Goal: Task Accomplishment & Management: Manage account settings

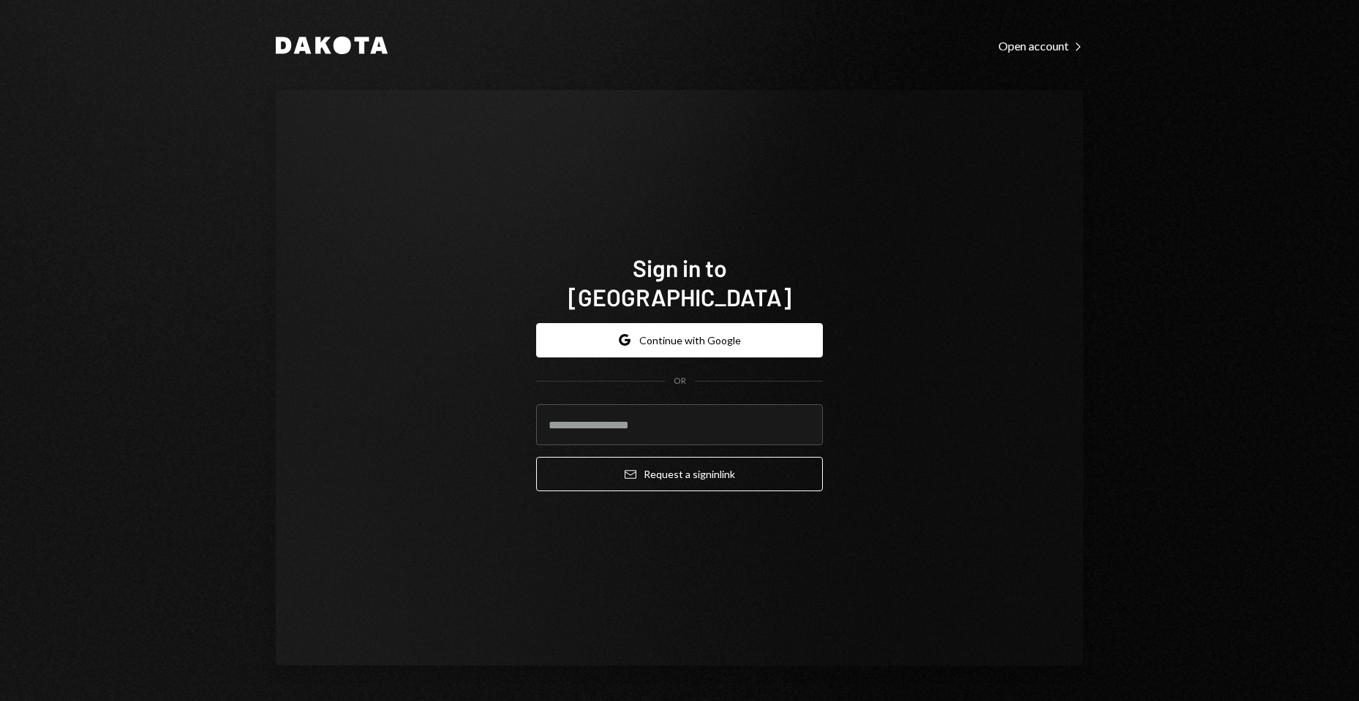
type input "**********"
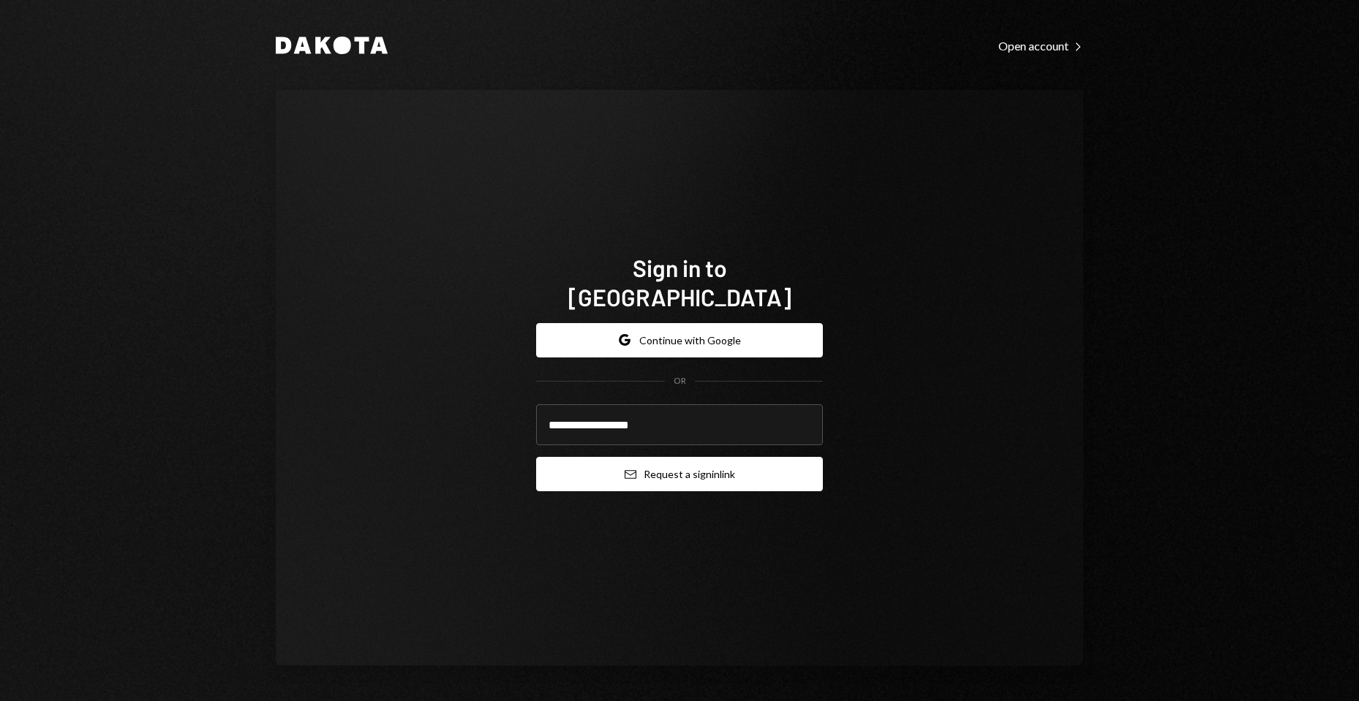
click at [693, 463] on button "Email Request a sign in link" at bounding box center [679, 474] width 287 height 34
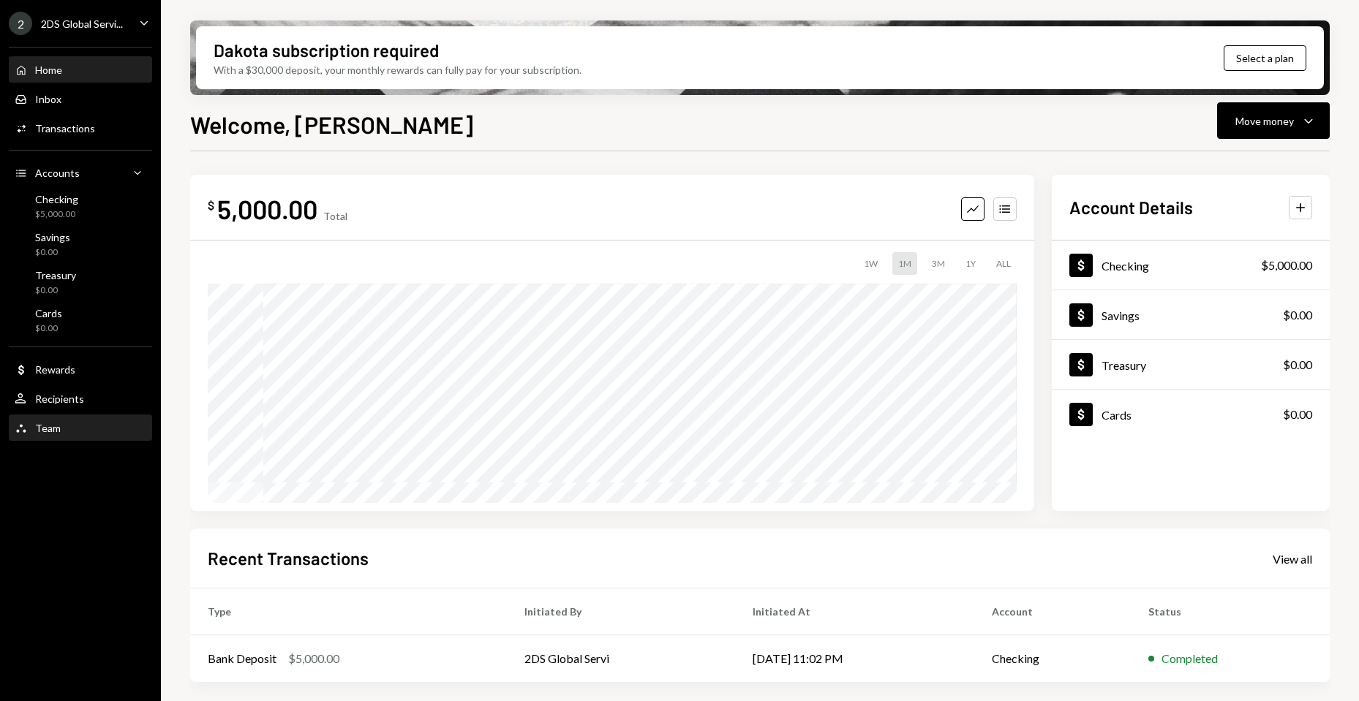
click at [79, 423] on div "Team Team" at bounding box center [81, 428] width 132 height 13
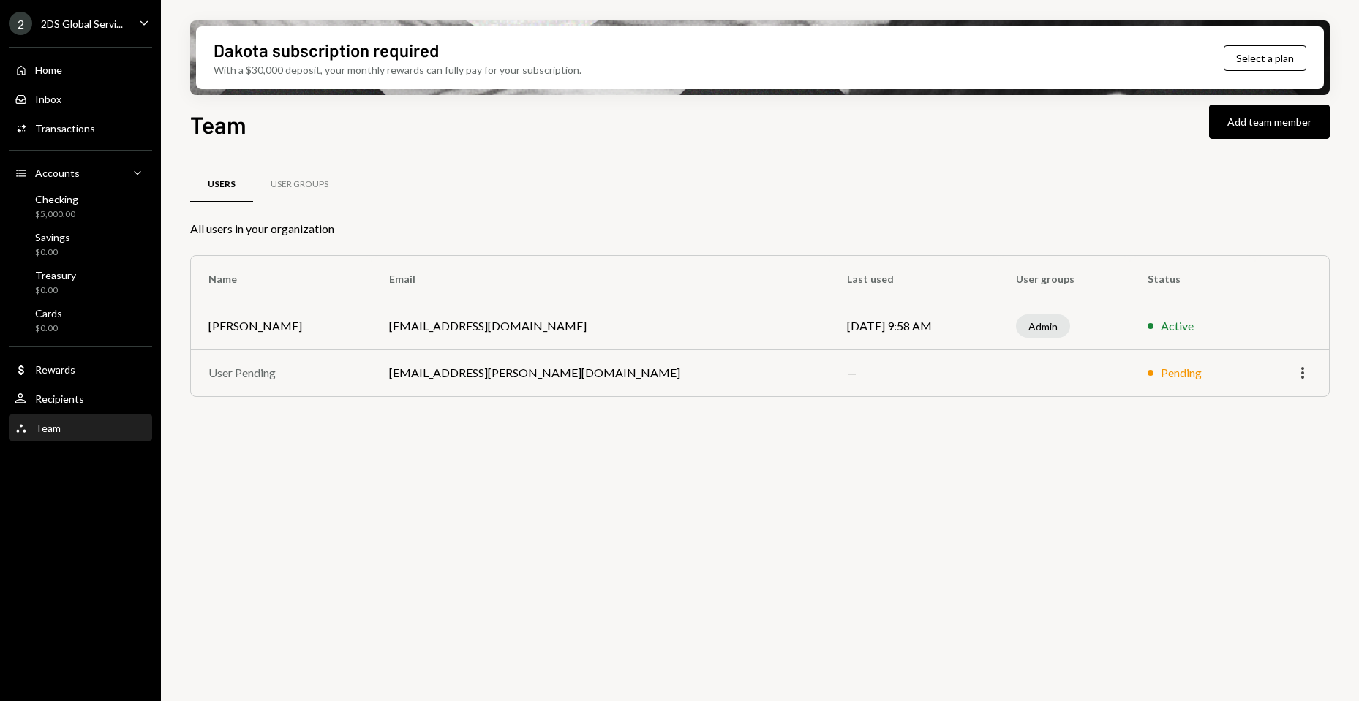
click at [1303, 372] on icon "More" at bounding box center [1303, 373] width 18 height 18
click at [1278, 399] on div "Remove" at bounding box center [1268, 404] width 73 height 26
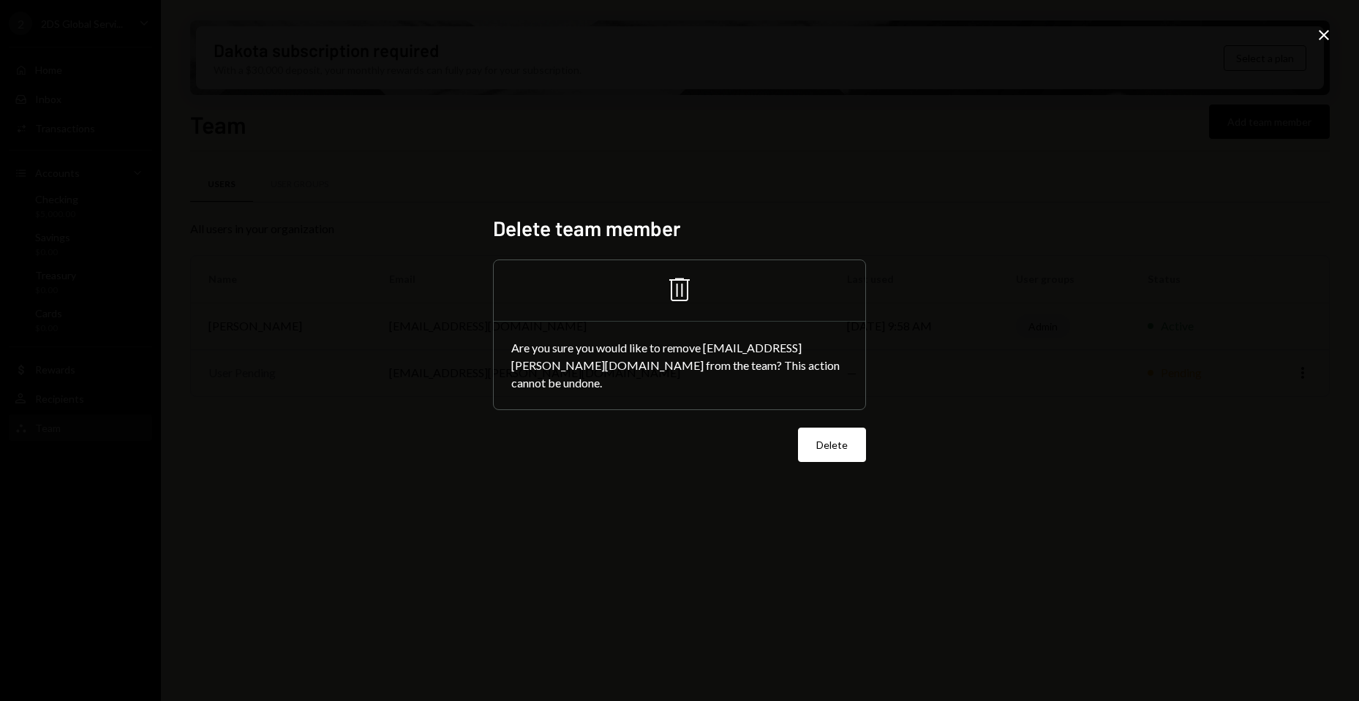
click at [816, 432] on button "Delete" at bounding box center [832, 445] width 68 height 34
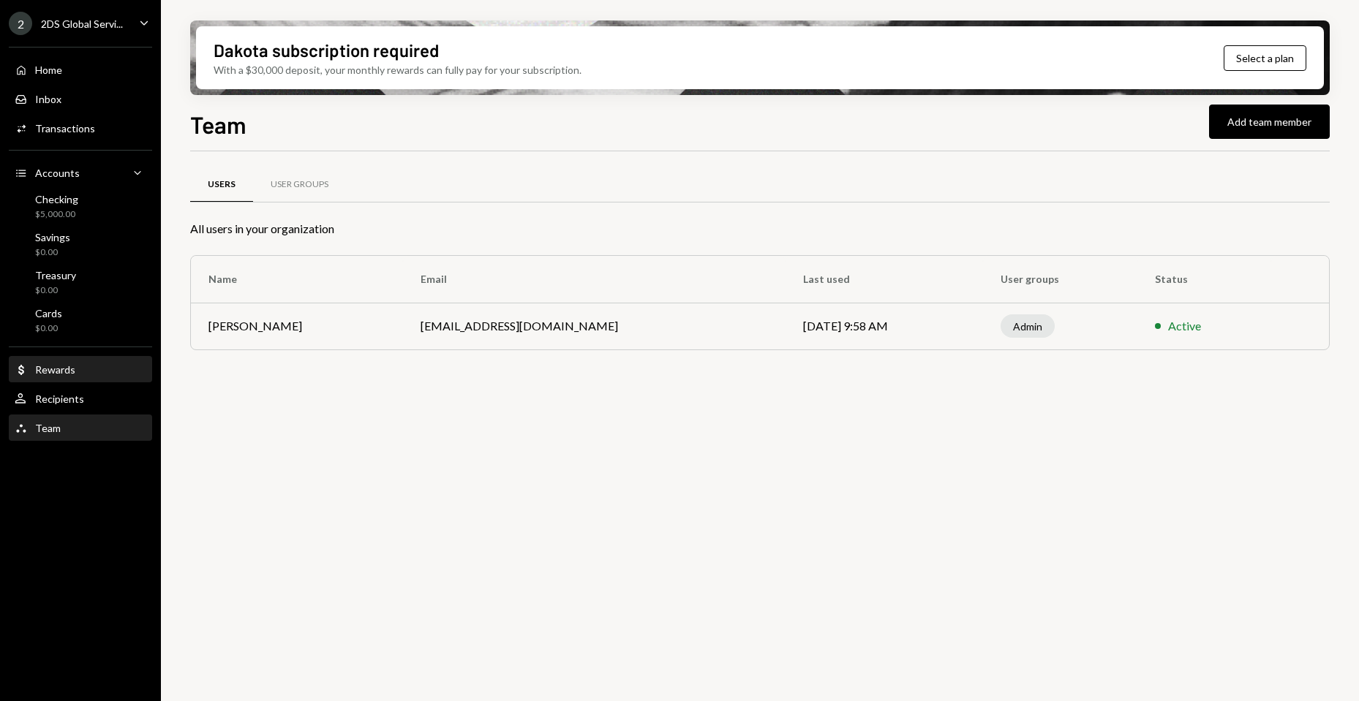
click at [69, 371] on div "Rewards" at bounding box center [55, 369] width 40 height 12
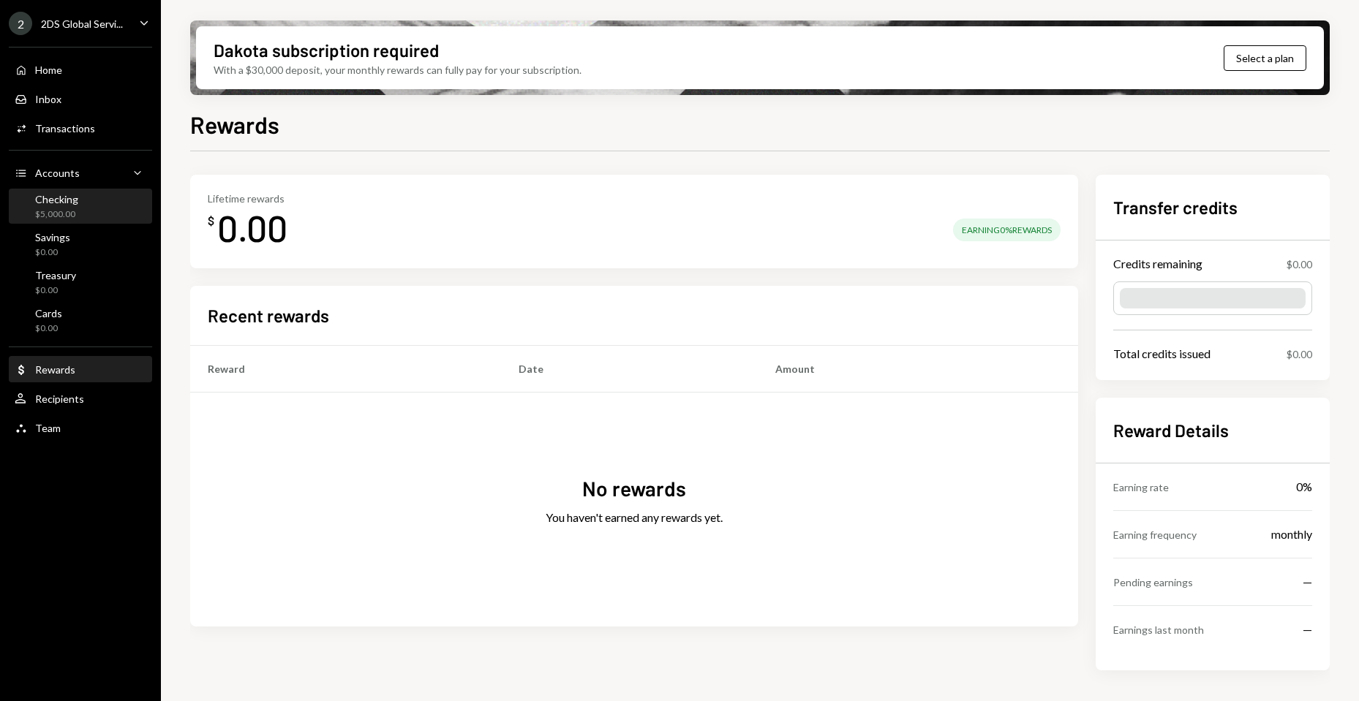
click at [60, 191] on div "Checking $5,000.00" at bounding box center [81, 207] width 132 height 34
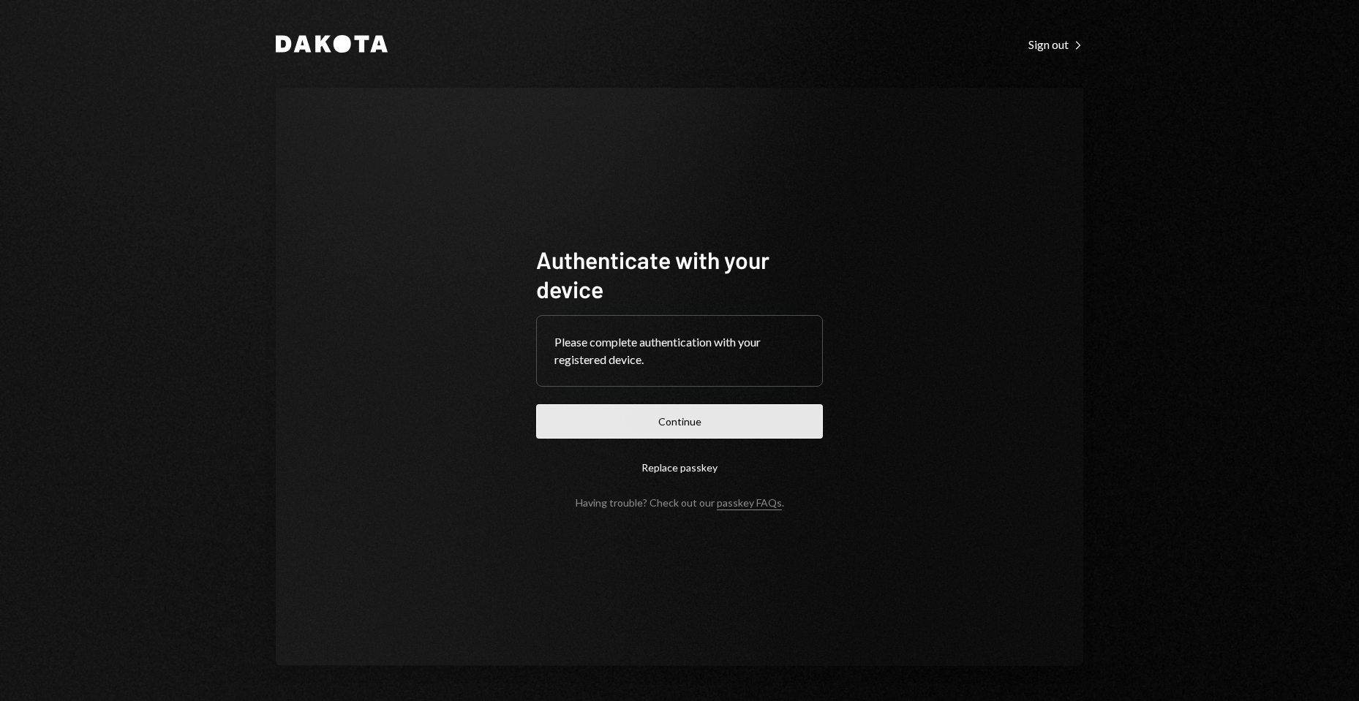
click at [699, 425] on button "Continue" at bounding box center [679, 421] width 287 height 34
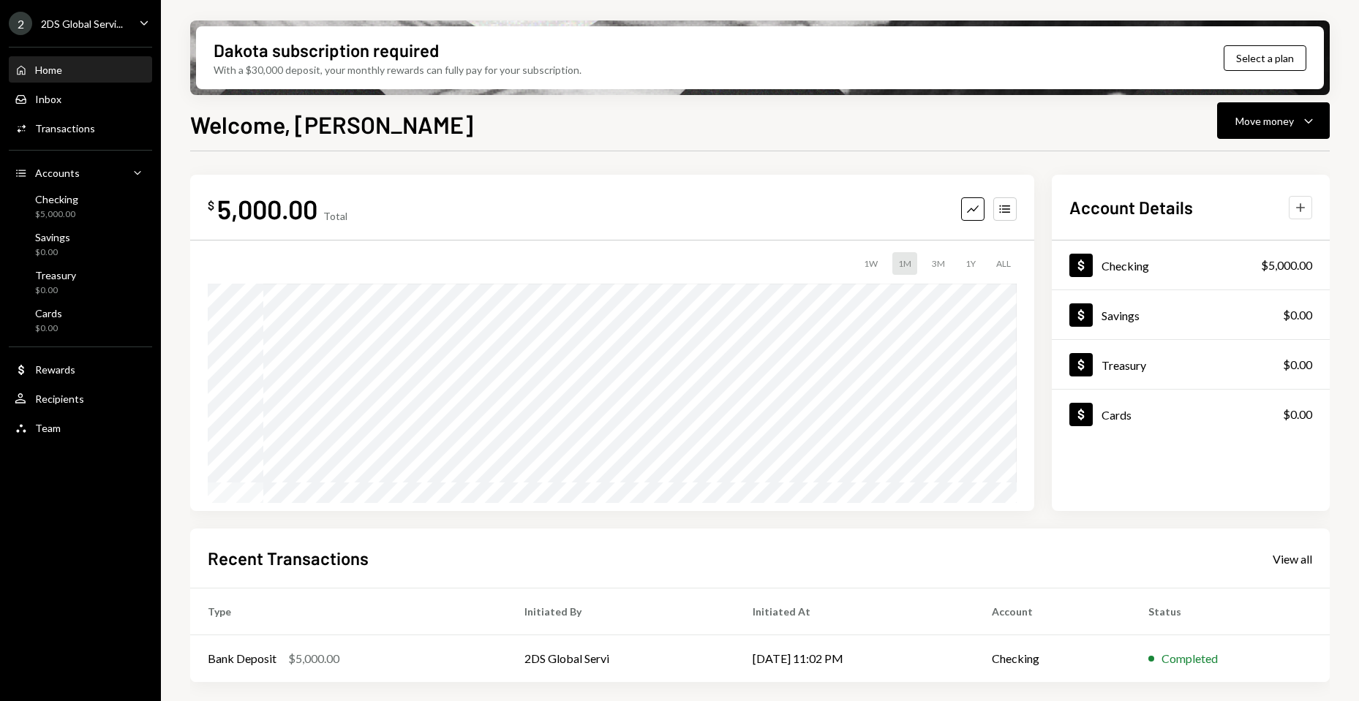
click at [1295, 202] on icon "Plus" at bounding box center [1300, 207] width 15 height 15
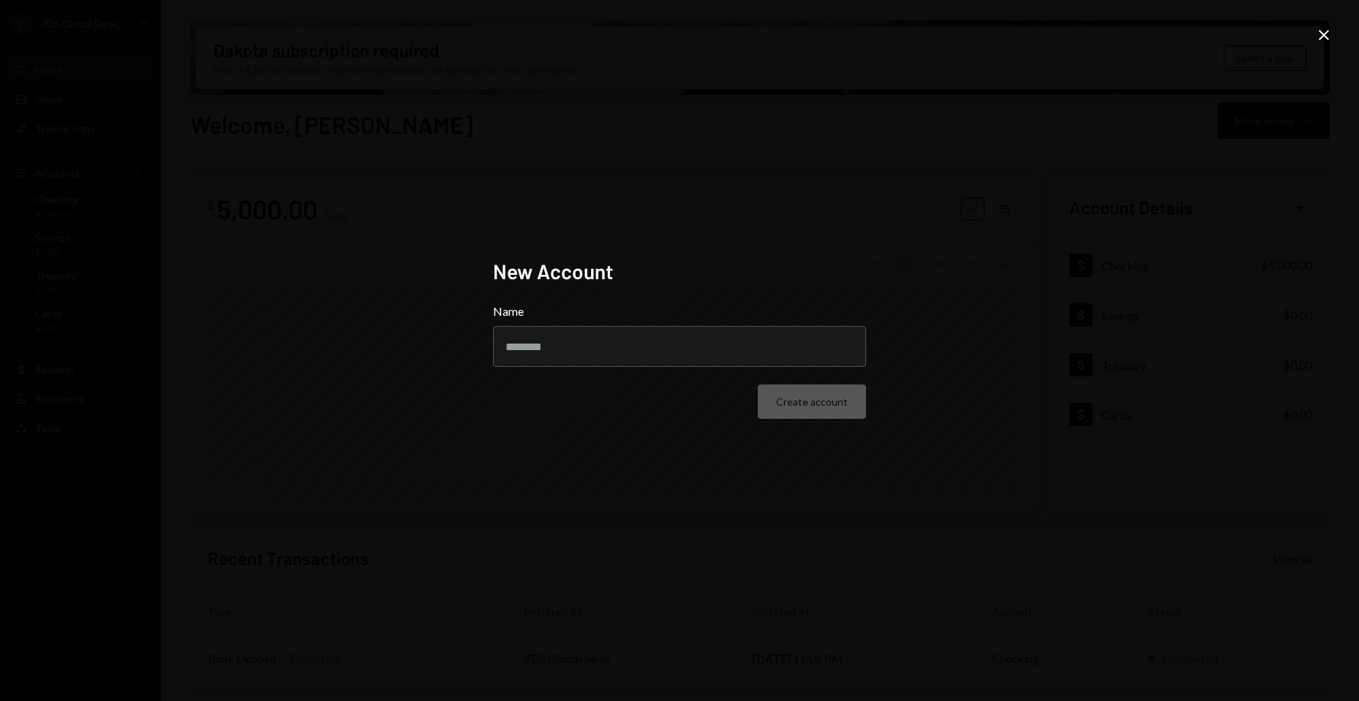
click at [883, 120] on div "New Account Name Create account Close" at bounding box center [679, 350] width 1359 height 701
click at [1315, 37] on div "New Account Name Create account Close" at bounding box center [679, 350] width 1359 height 701
click at [1318, 36] on icon "Close" at bounding box center [1324, 35] width 18 height 18
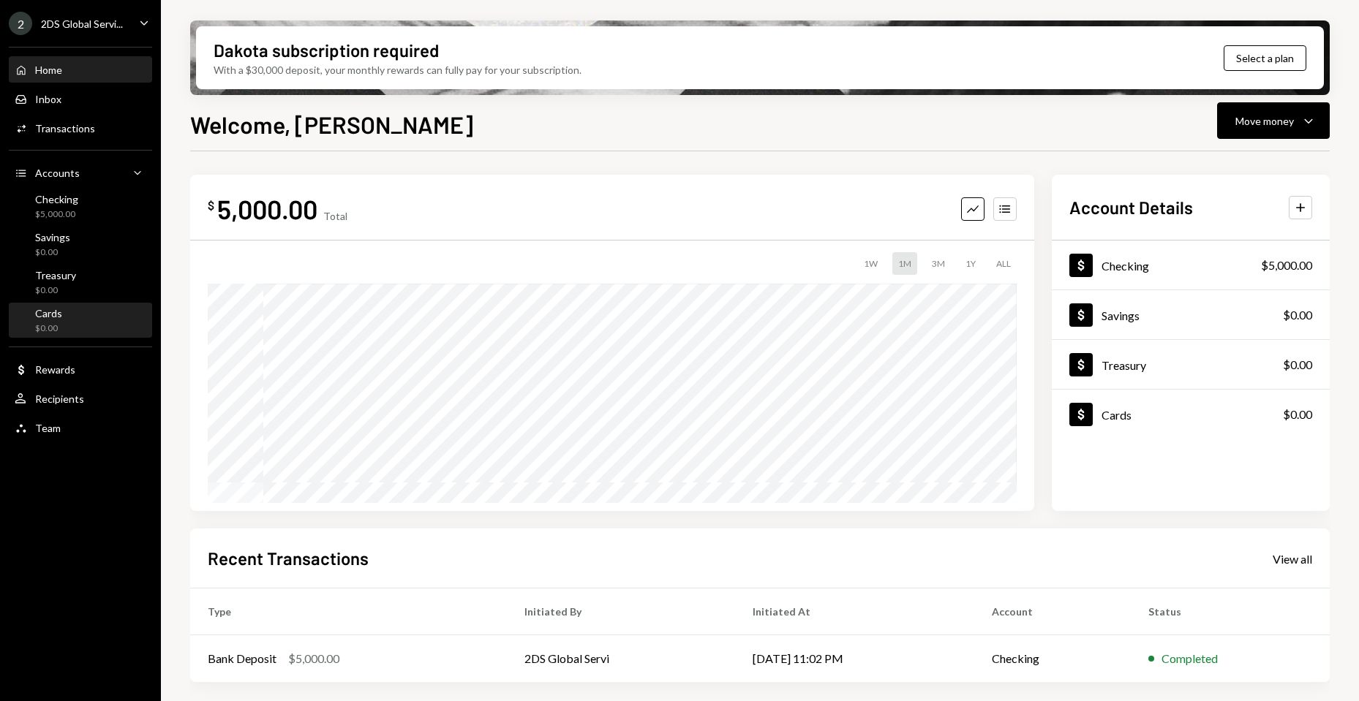
click at [97, 306] on div "Cards $0.00" at bounding box center [81, 321] width 132 height 34
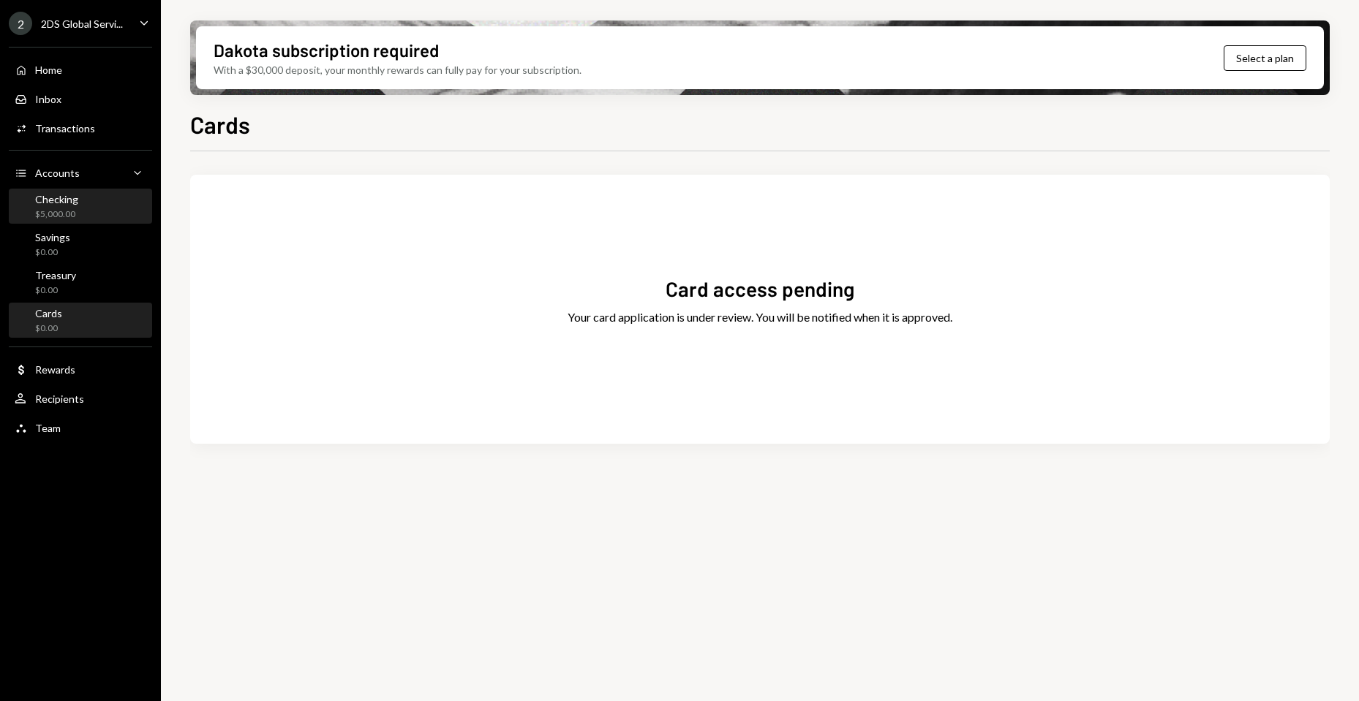
click at [81, 200] on div "Checking $5,000.00" at bounding box center [81, 207] width 132 height 28
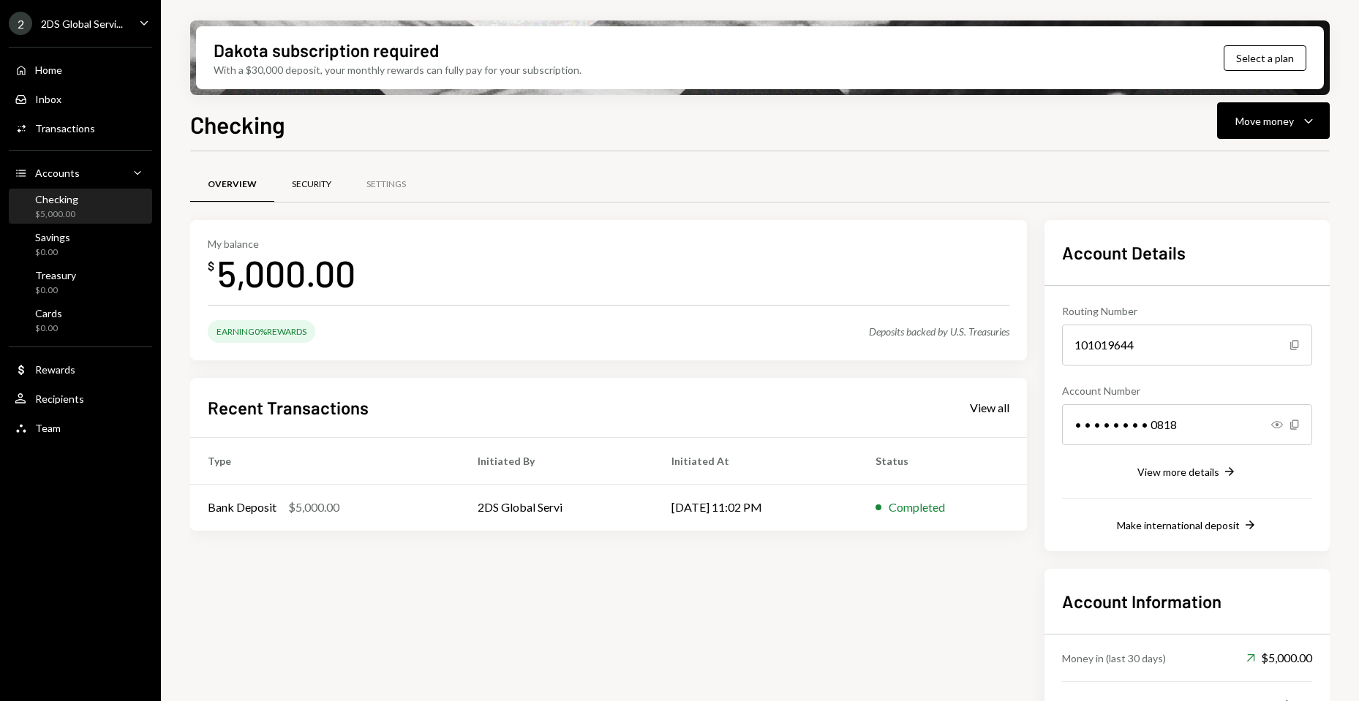
click at [339, 183] on div "Security" at bounding box center [311, 184] width 75 height 35
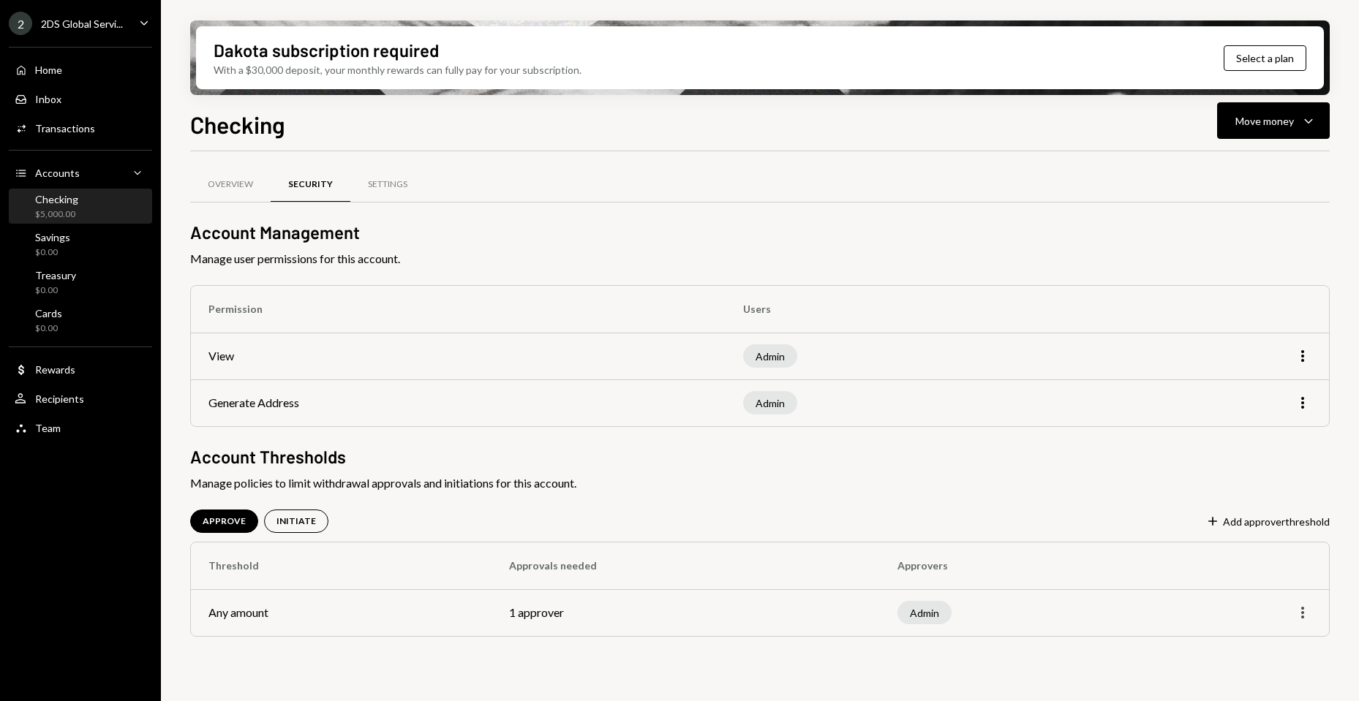
click at [1308, 607] on icon "More" at bounding box center [1303, 613] width 18 height 18
click at [233, 192] on div "Overview" at bounding box center [230, 184] width 80 height 35
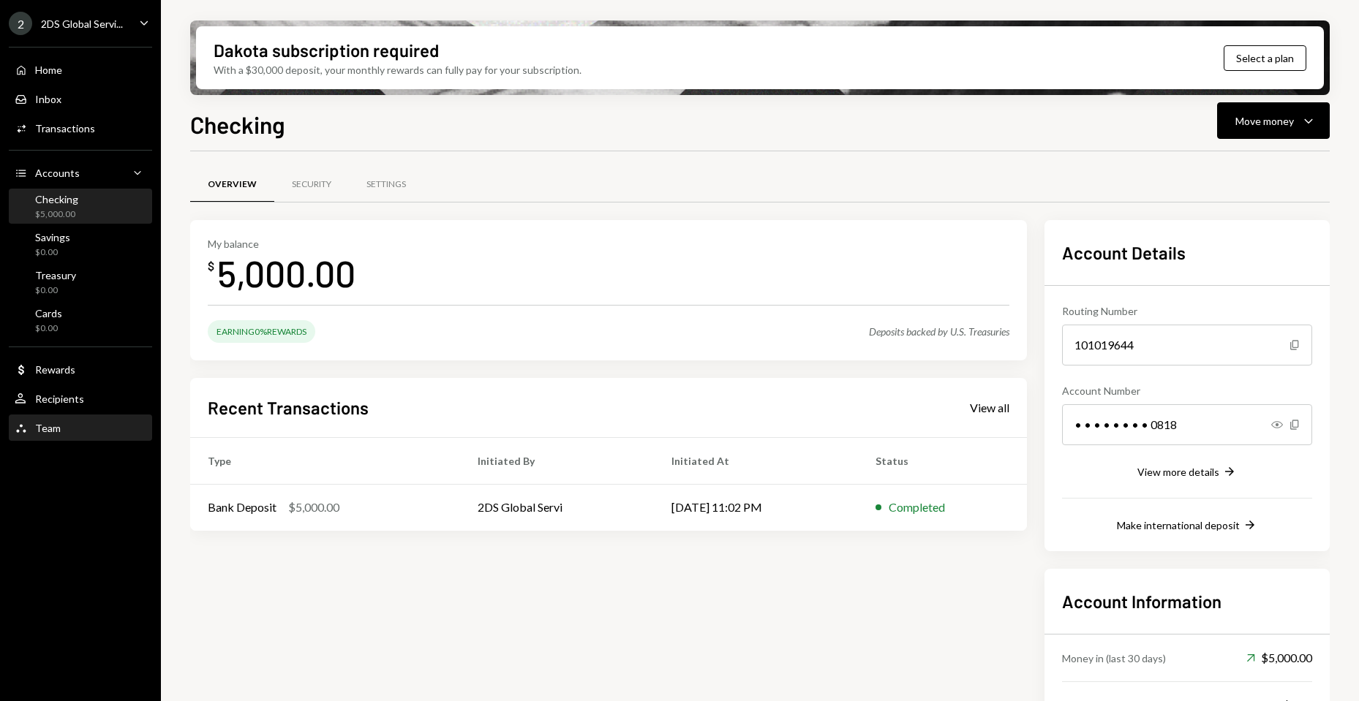
click at [69, 426] on div "Team Team" at bounding box center [81, 428] width 132 height 13
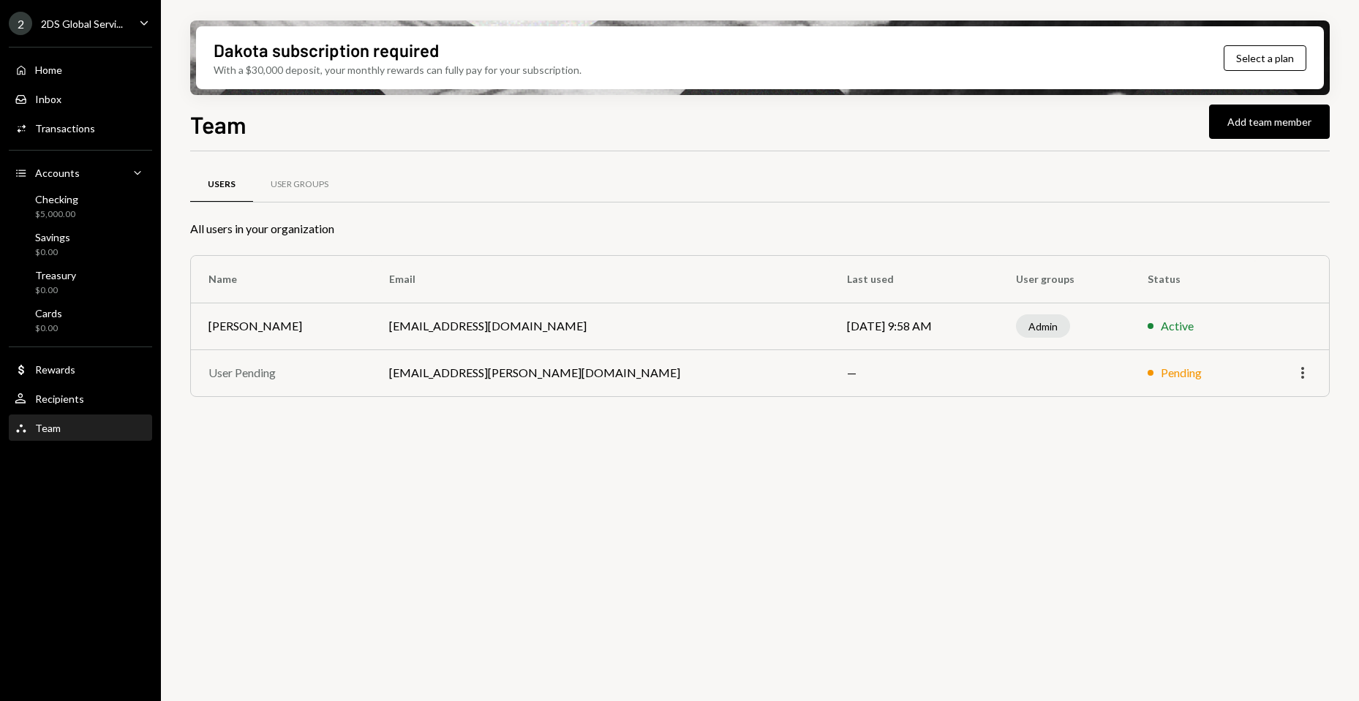
click at [1297, 374] on icon "More" at bounding box center [1303, 373] width 18 height 18
click at [606, 484] on div "Users User Groups All users in your organization Name Email Last used User grou…" at bounding box center [759, 434] width 1139 height 567
click at [250, 375] on div "User Pending" at bounding box center [281, 373] width 146 height 18
click at [1158, 195] on div "Users User Groups" at bounding box center [759, 184] width 1139 height 37
click at [1249, 124] on button "Add team member" at bounding box center [1269, 122] width 121 height 34
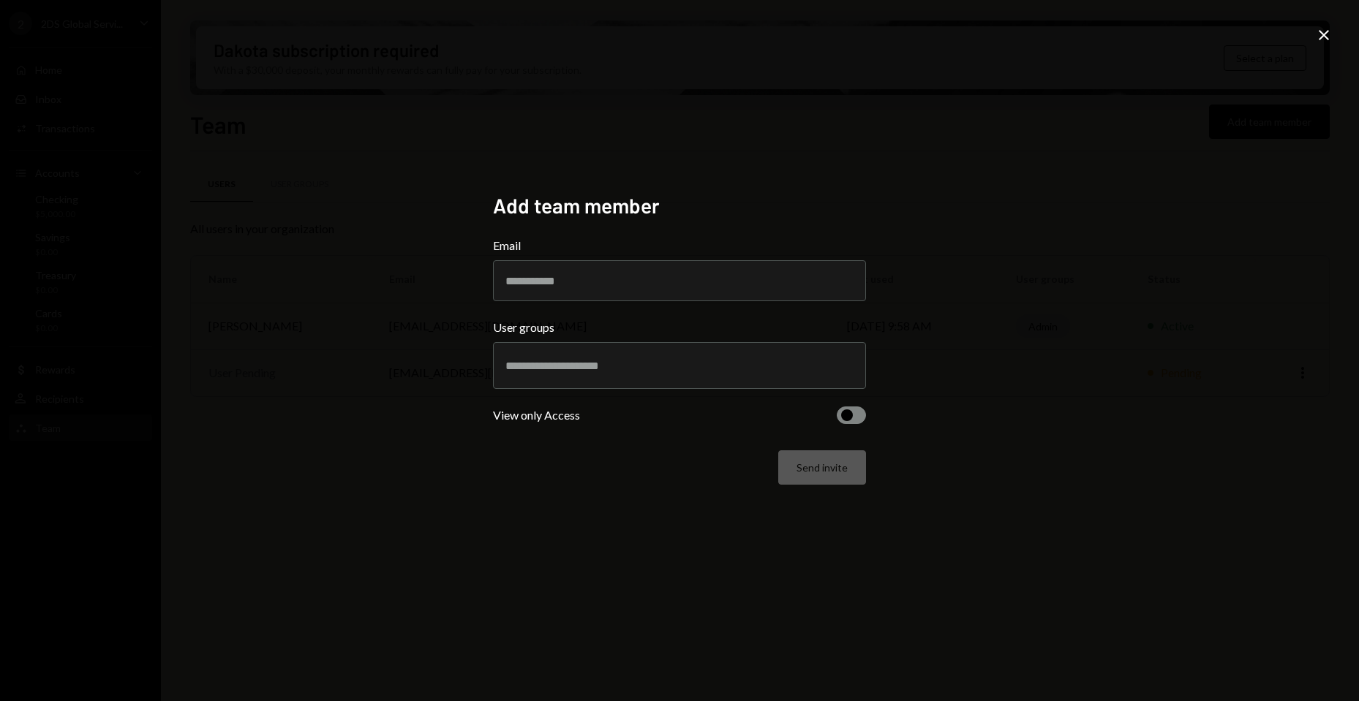
click at [1074, 319] on div "Add team member Email User groups View only Access Send invite Close" at bounding box center [679, 350] width 1359 height 701
click at [1065, 337] on div "Add team member Email User groups View only Access Send invite Close" at bounding box center [679, 350] width 1359 height 701
click at [1327, 35] on icon "Close" at bounding box center [1324, 35] width 18 height 18
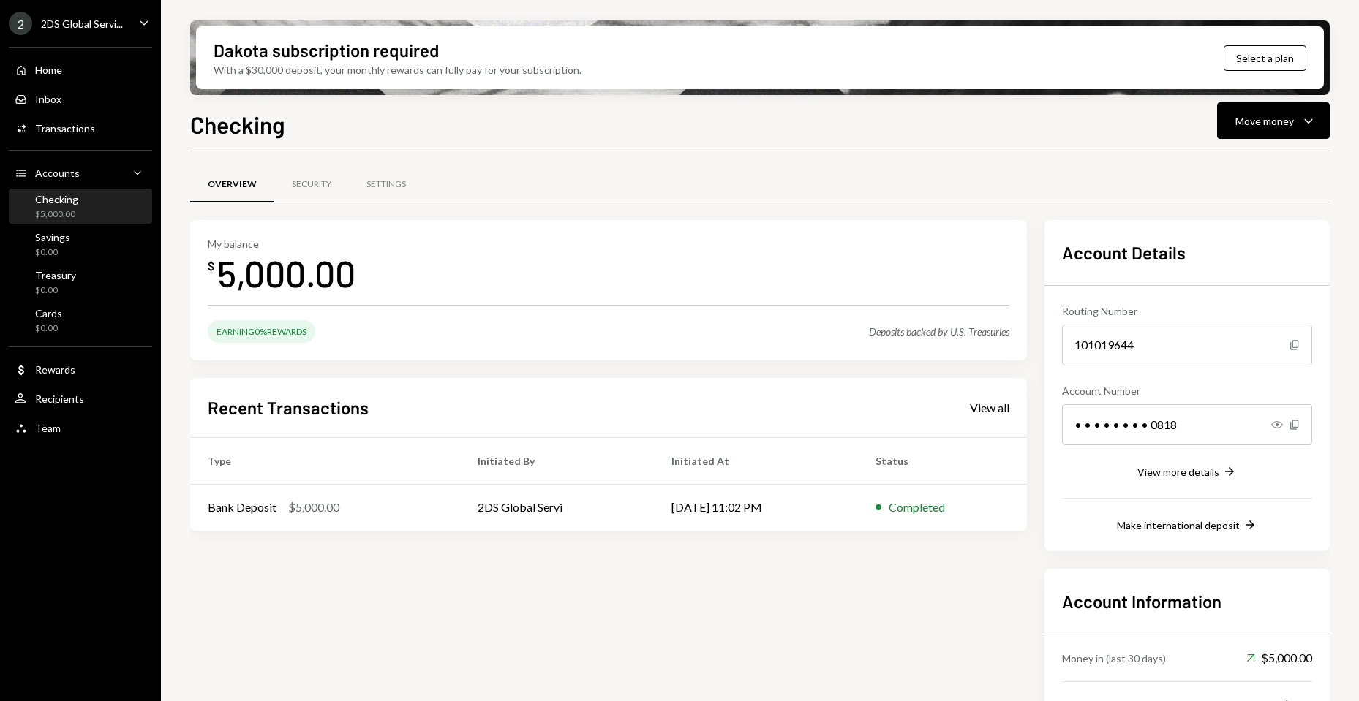
click at [106, 200] on div "Checking $5,000.00" at bounding box center [81, 207] width 132 height 28
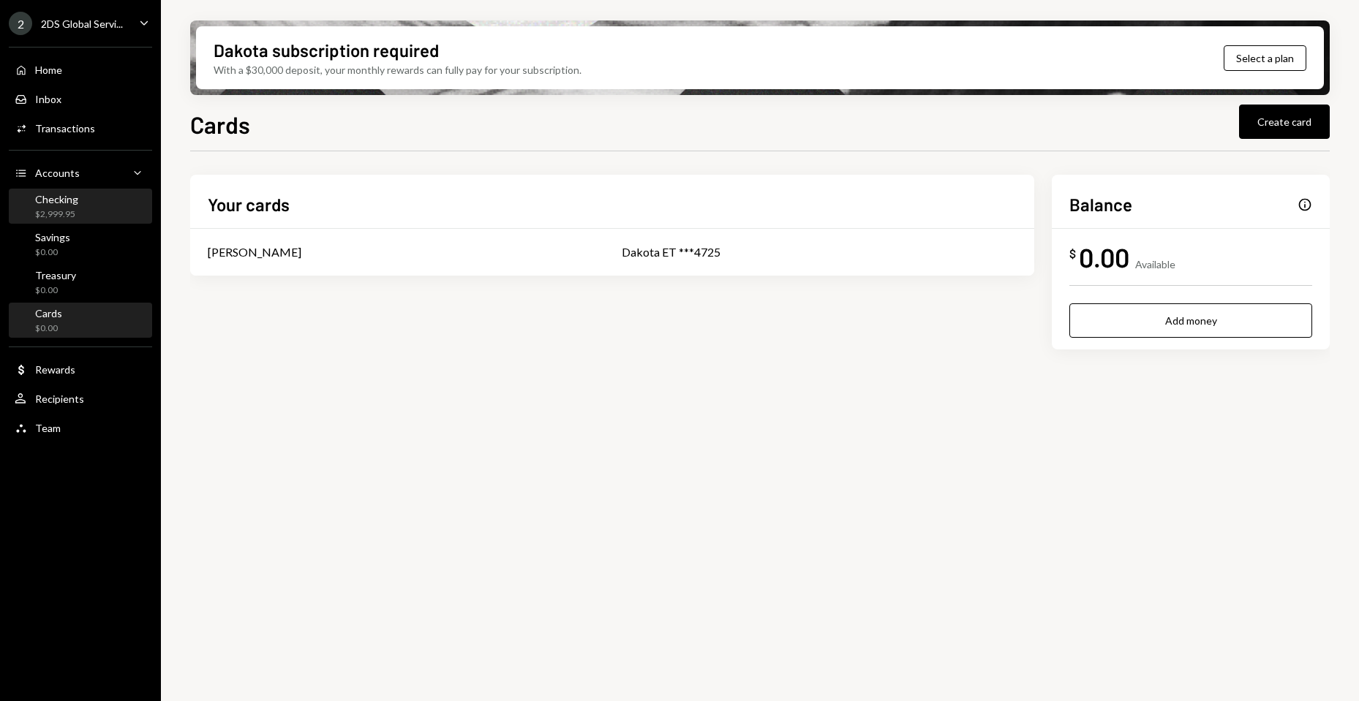
click at [73, 200] on div "Checking" at bounding box center [56, 199] width 43 height 12
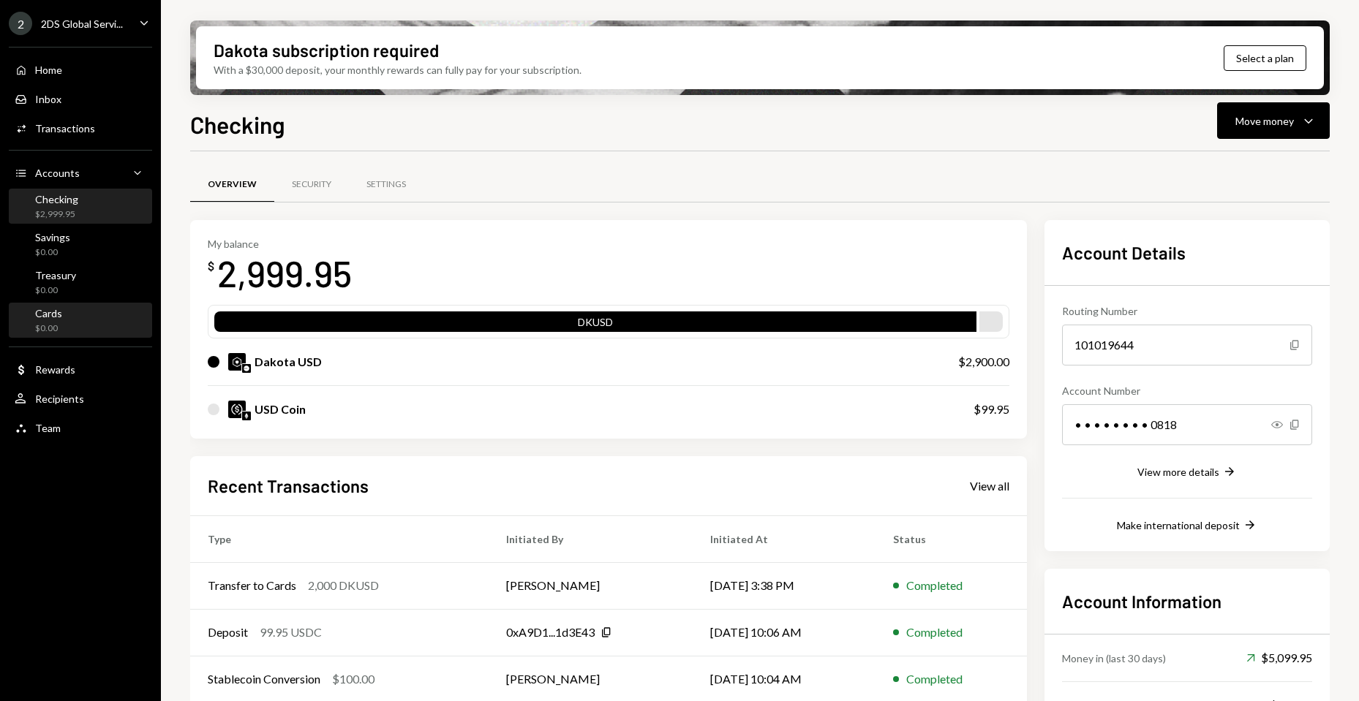
click at [79, 323] on div "Cards $0.00" at bounding box center [81, 321] width 132 height 28
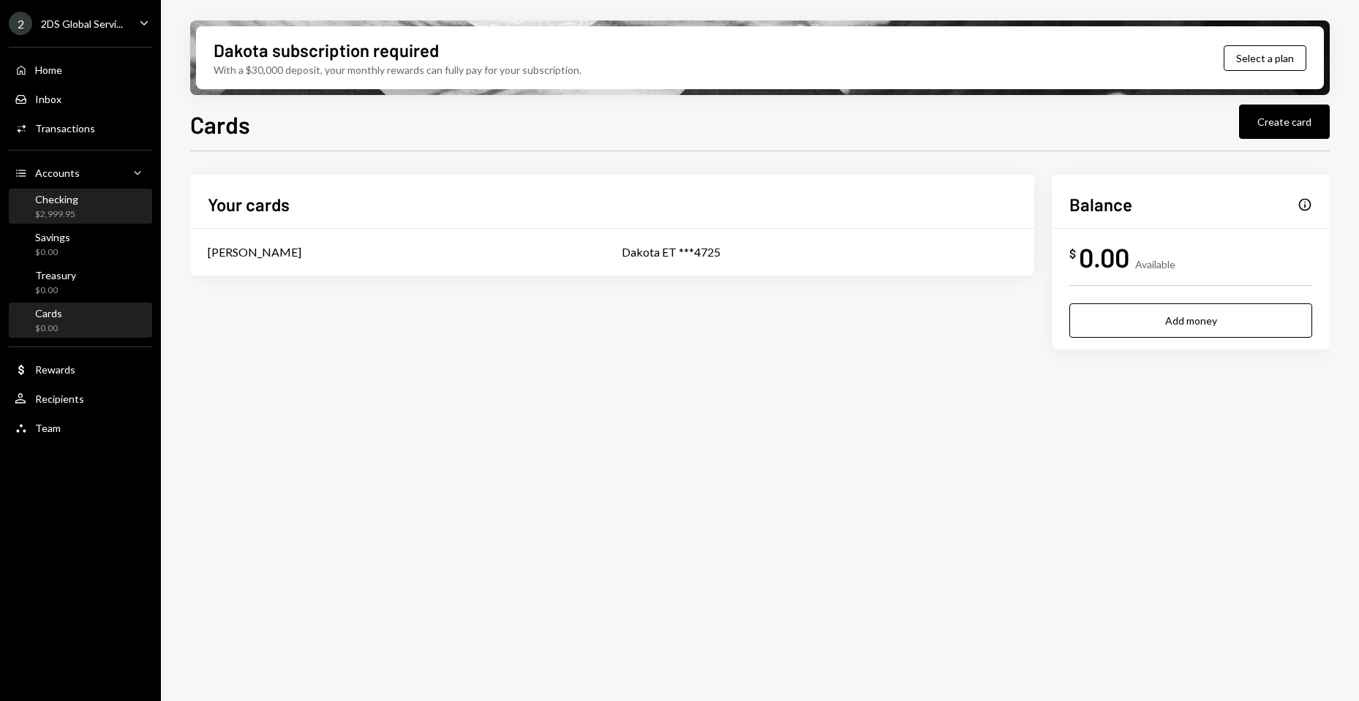
click at [70, 200] on div "Checking" at bounding box center [56, 199] width 43 height 12
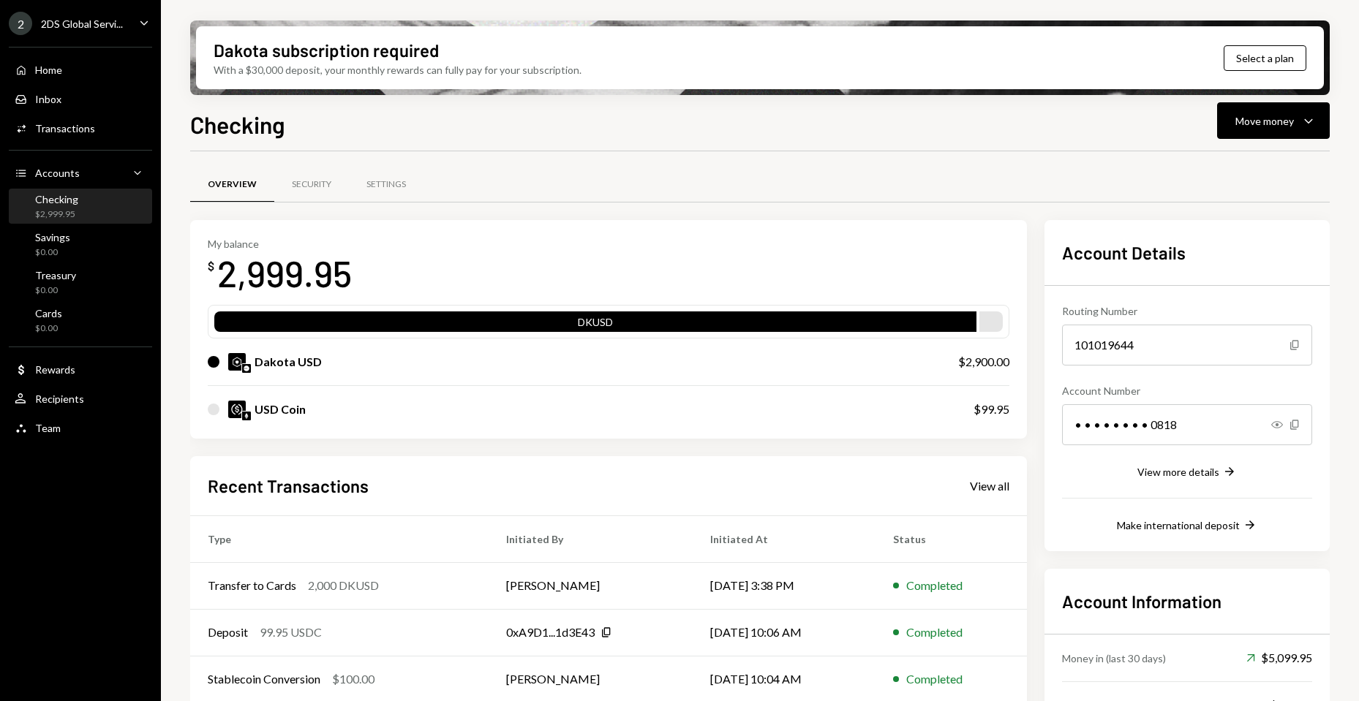
click at [113, 206] on div "Checking $2,999.95" at bounding box center [81, 207] width 132 height 28
click at [60, 327] on div "$0.00" at bounding box center [48, 329] width 27 height 12
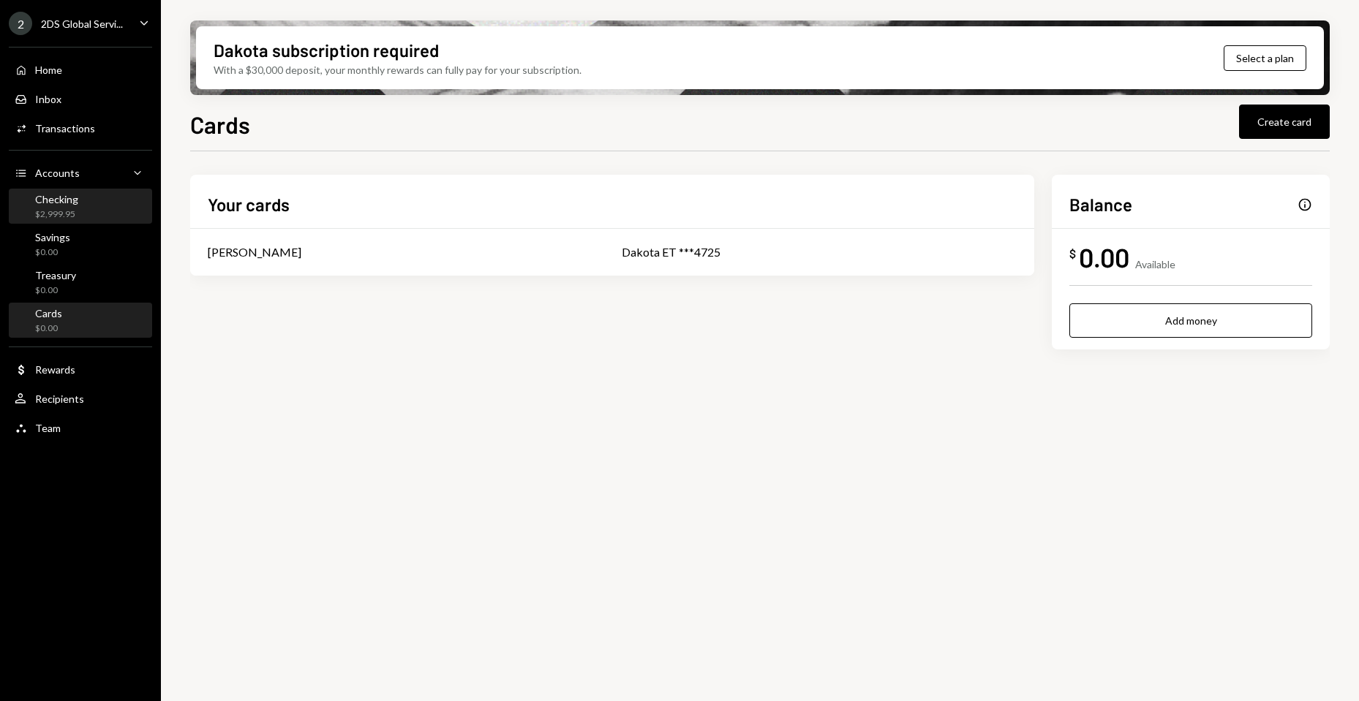
click at [70, 212] on div "$2,999.95" at bounding box center [56, 214] width 43 height 12
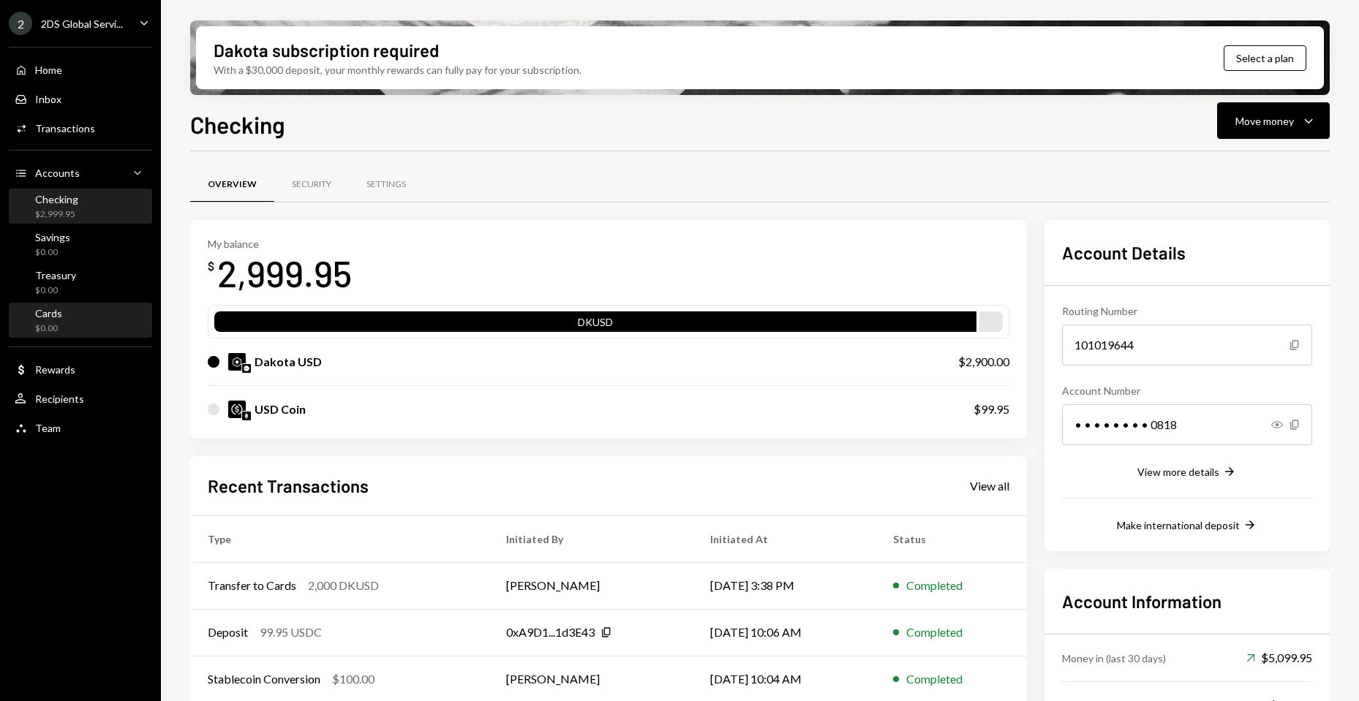
click at [73, 319] on div "Cards $0.00" at bounding box center [81, 321] width 132 height 28
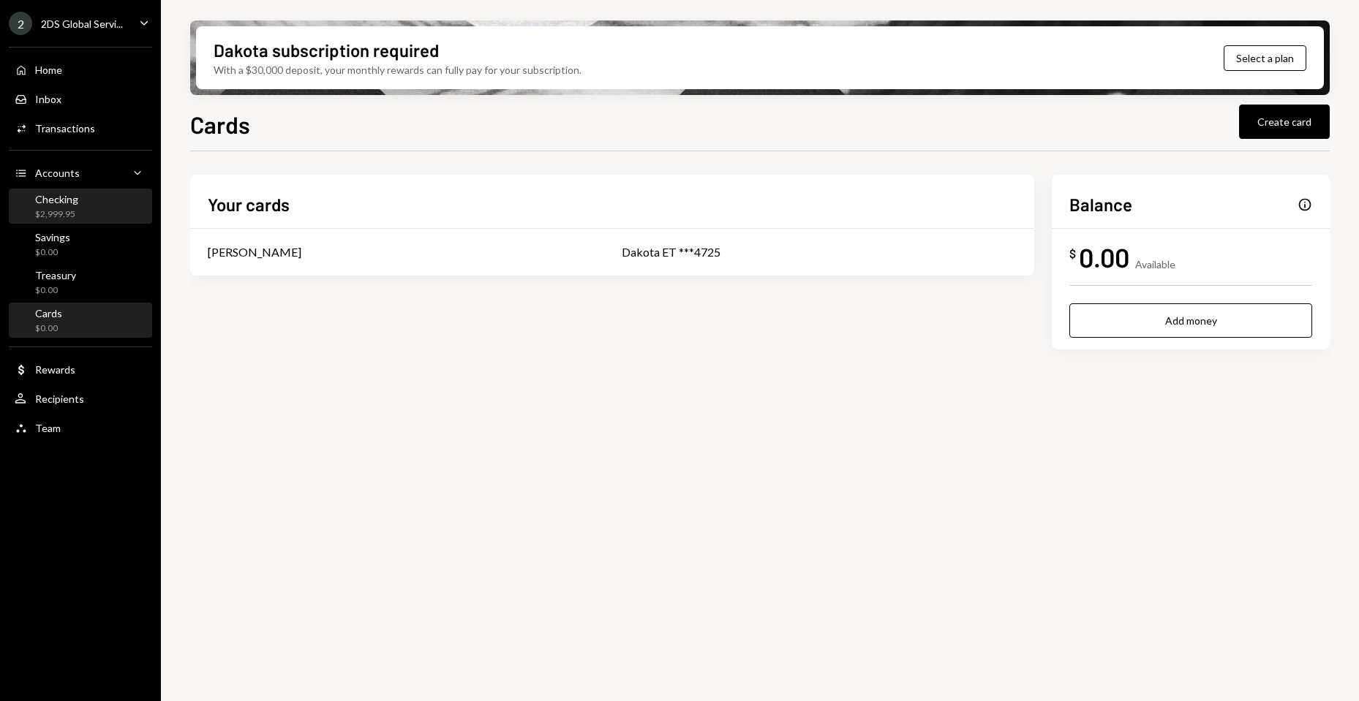
click at [80, 214] on div "Checking $2,999.95" at bounding box center [81, 207] width 132 height 28
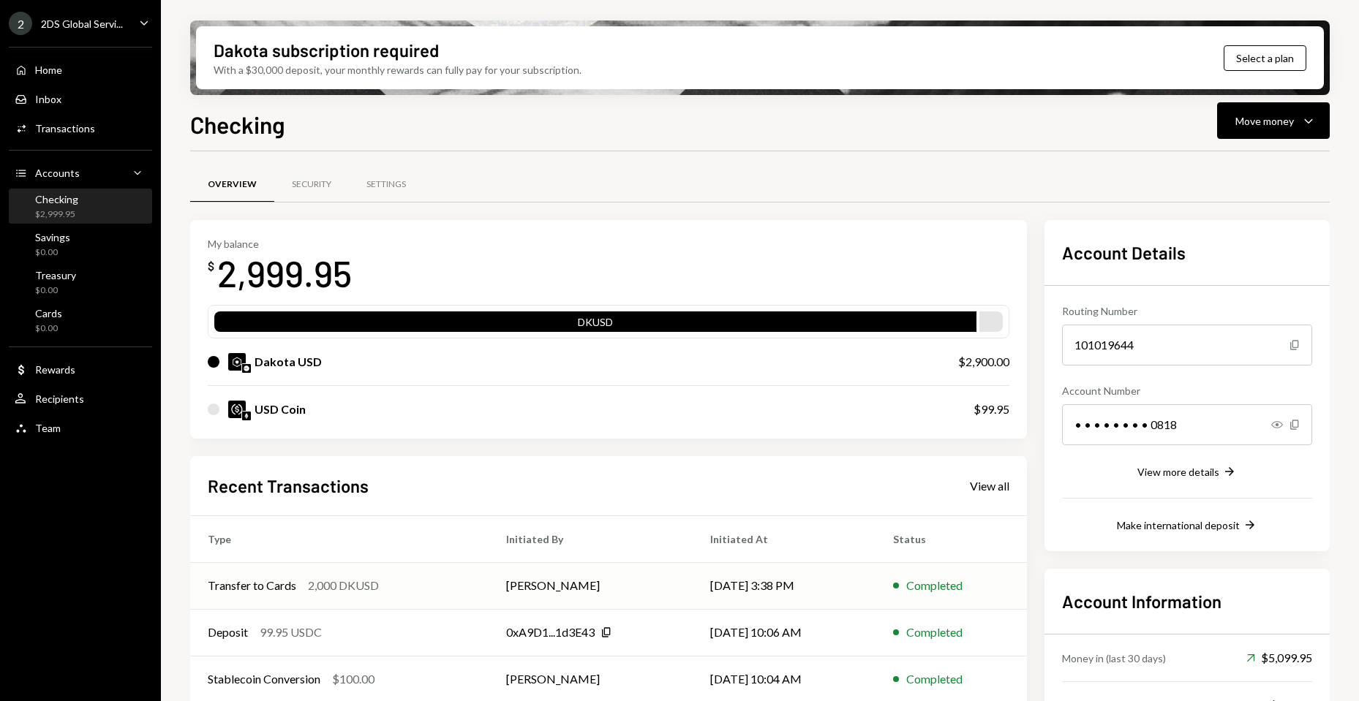
click at [352, 584] on div "2,000 DKUSD" at bounding box center [343, 586] width 71 height 18
click at [80, 329] on div "Cards $2,000.00" at bounding box center [81, 321] width 132 height 28
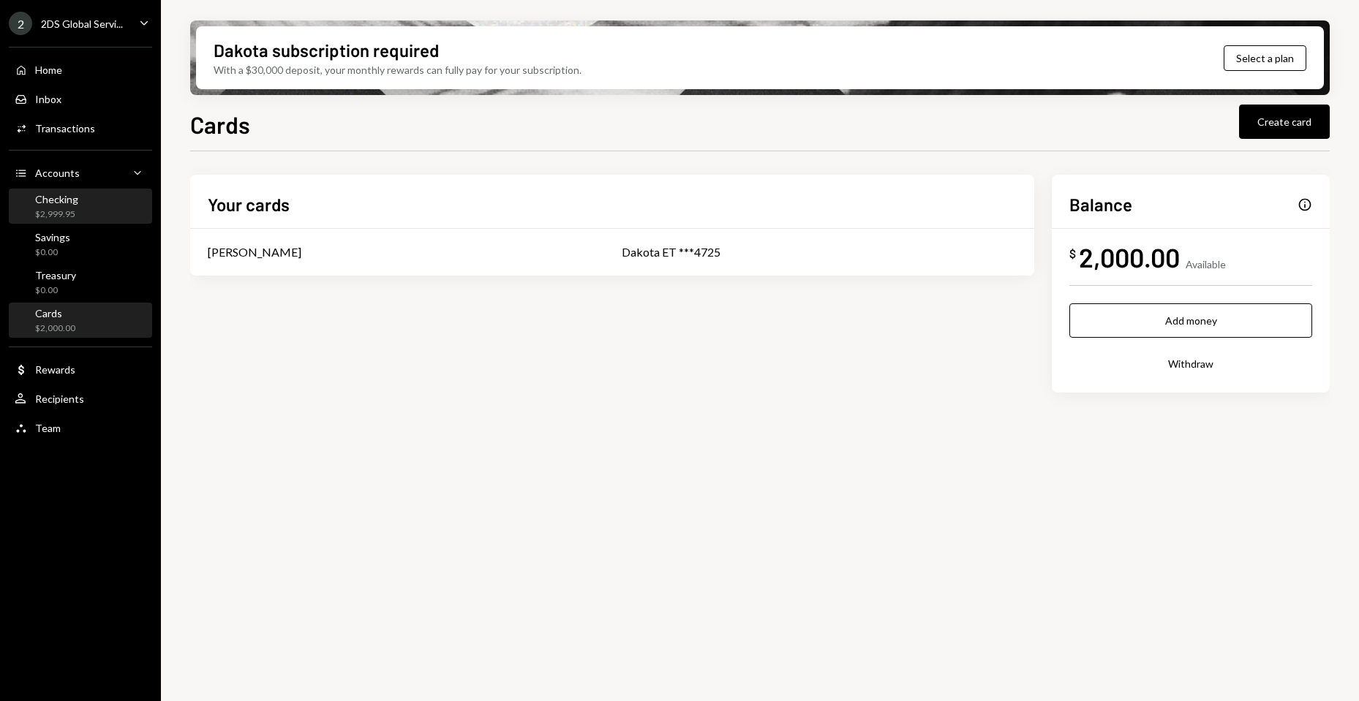
click at [88, 203] on div "Checking $2,999.95" at bounding box center [81, 207] width 132 height 28
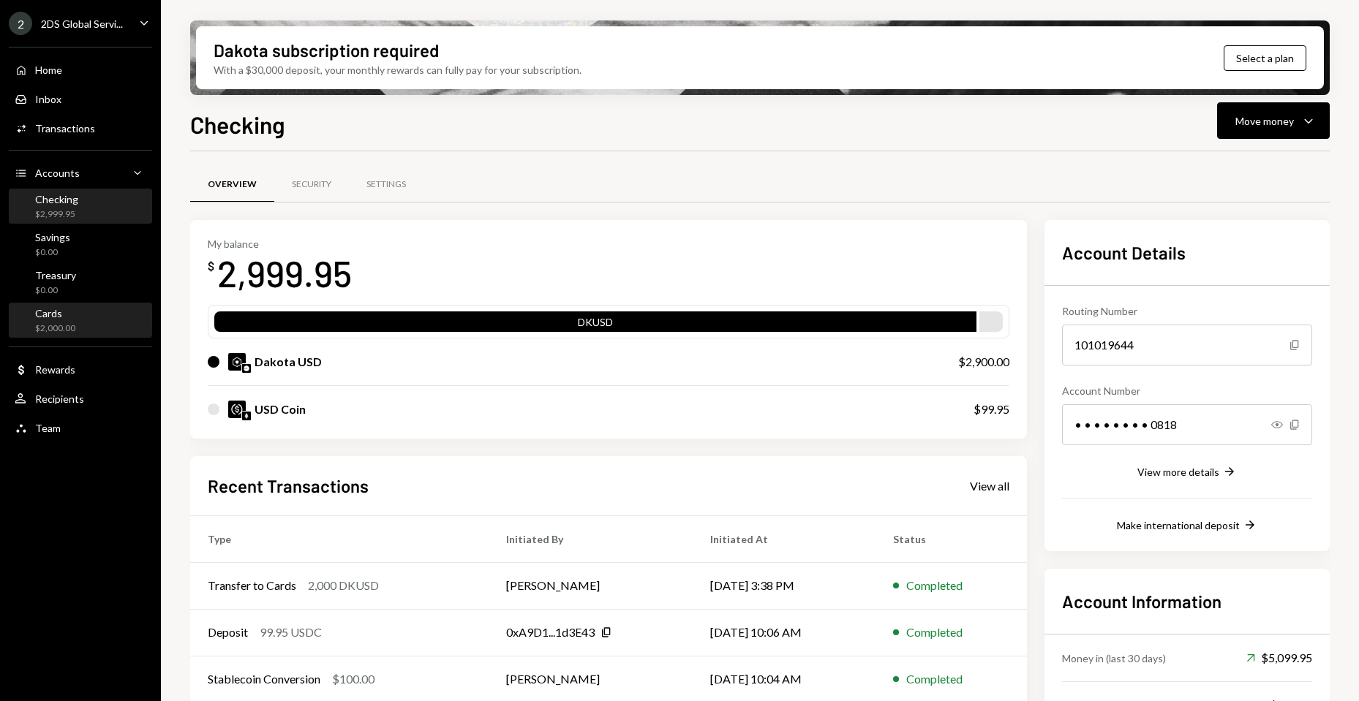
click at [88, 318] on div "Cards $2,000.00" at bounding box center [81, 321] width 132 height 28
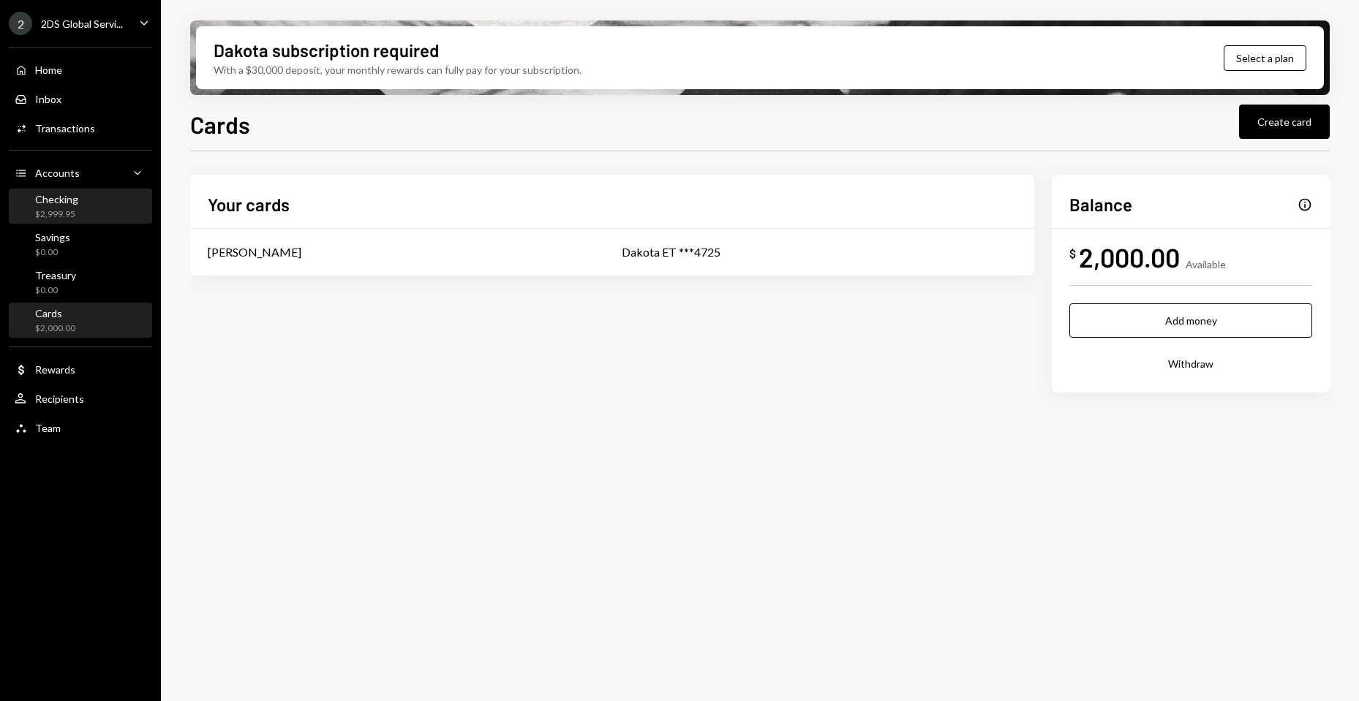
click at [97, 197] on div "Checking $2,999.95" at bounding box center [81, 207] width 132 height 28
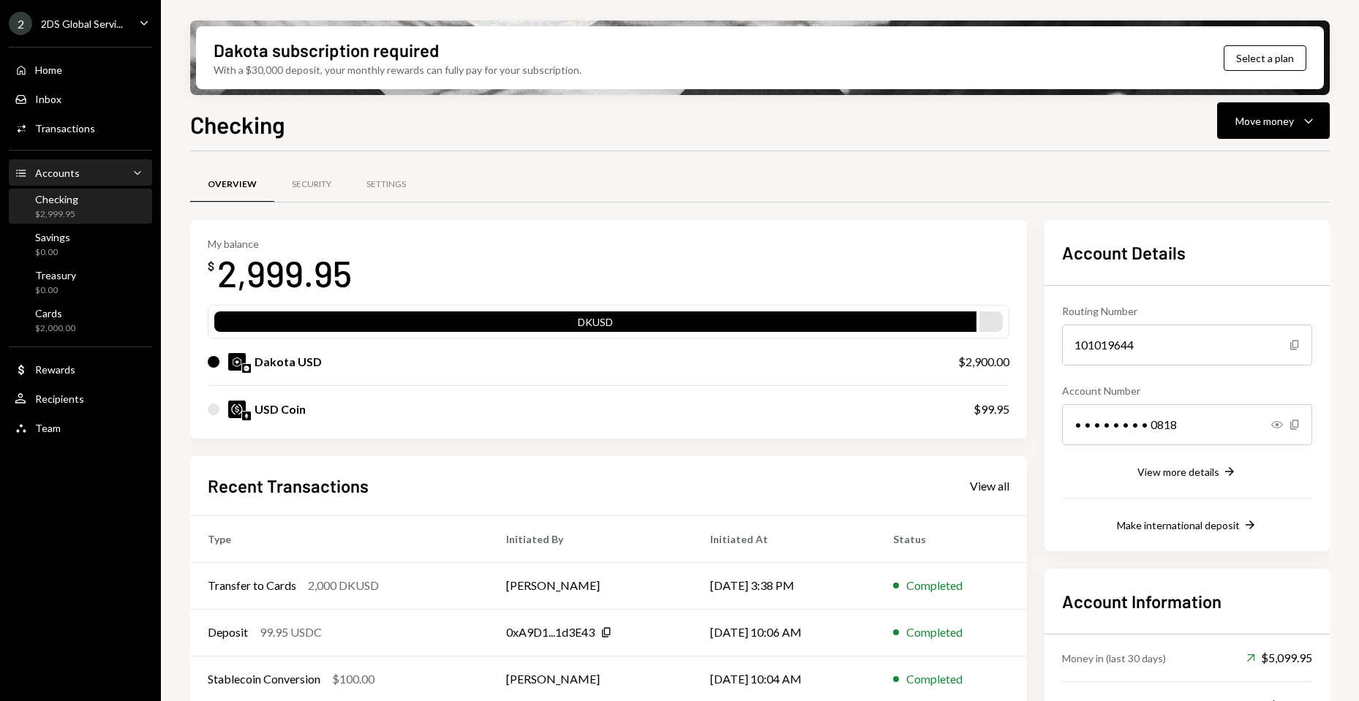
click at [88, 164] on div "Accounts Accounts Caret Down" at bounding box center [81, 173] width 132 height 25
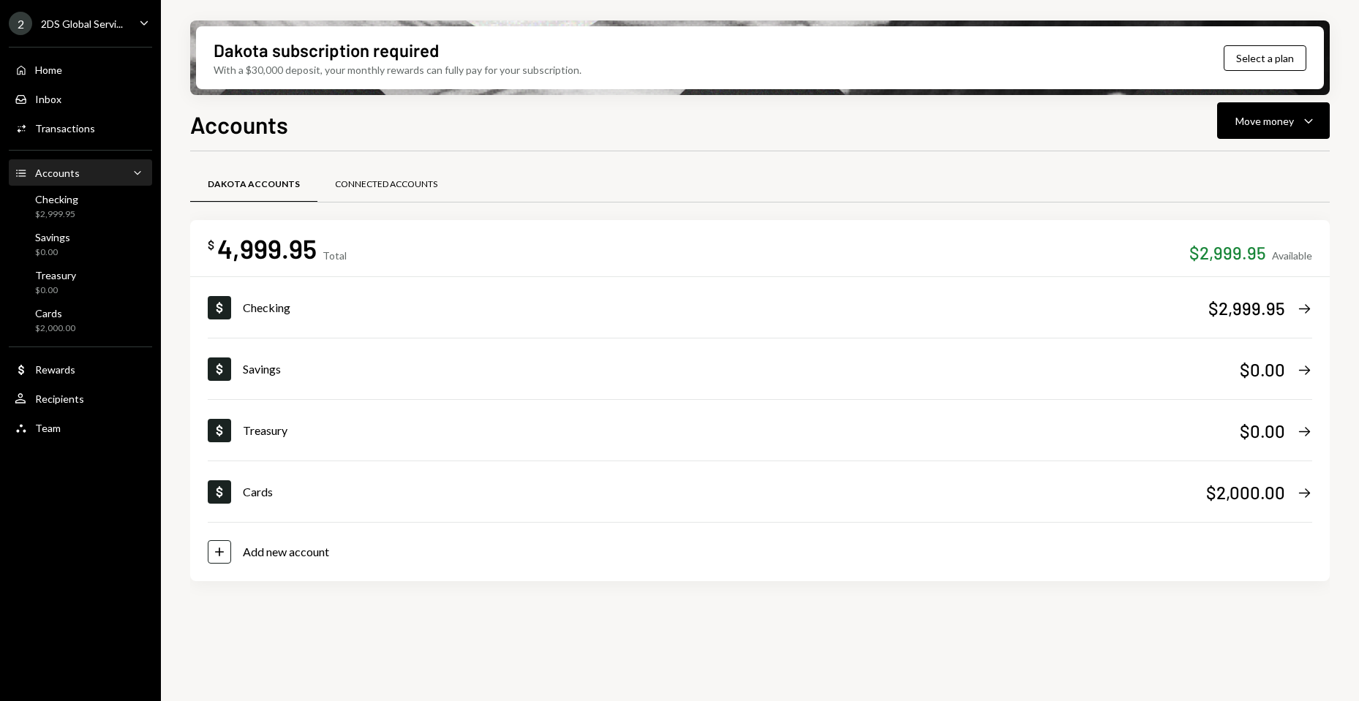
click at [351, 183] on div "Connected Accounts" at bounding box center [386, 184] width 102 height 12
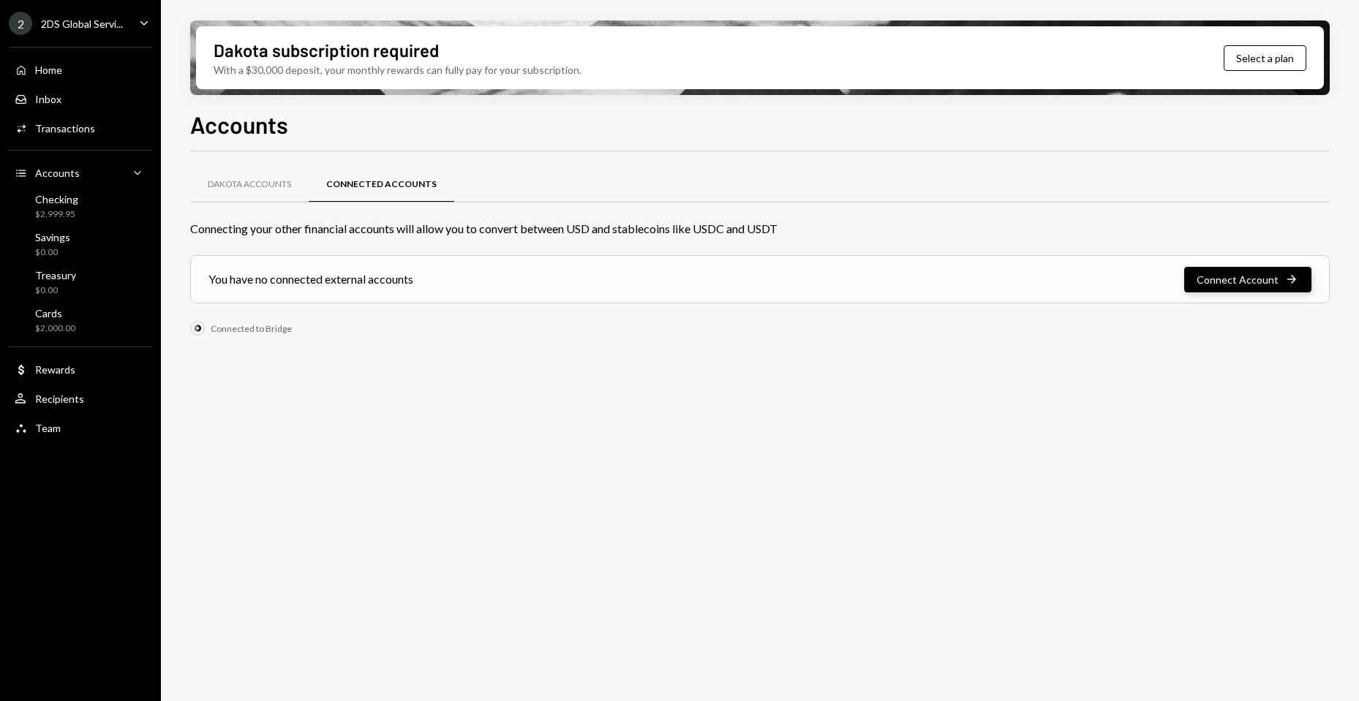
click at [1248, 276] on button "Connect Account Right Arrow" at bounding box center [1247, 280] width 127 height 26
click at [65, 212] on div "$2,999.95" at bounding box center [56, 214] width 43 height 12
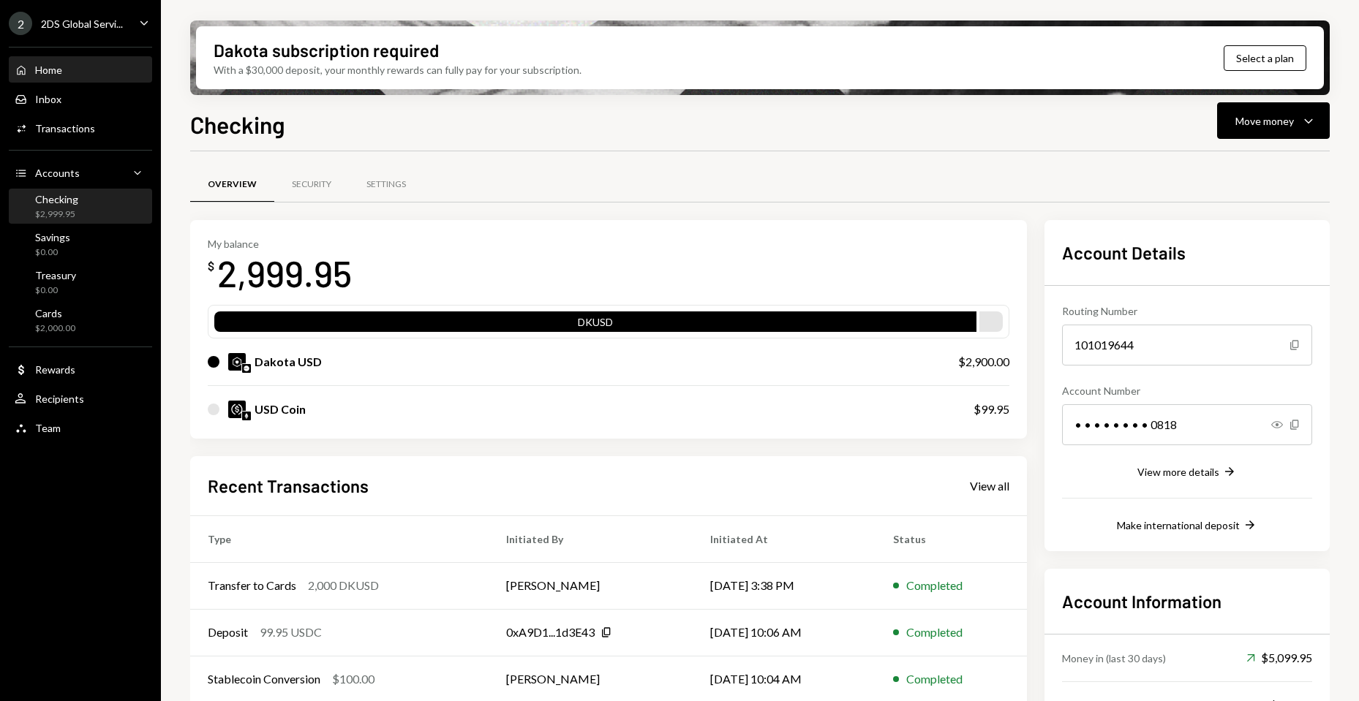
click at [60, 69] on div "Home" at bounding box center [48, 70] width 27 height 12
